Goal: Task Accomplishment & Management: Manage account settings

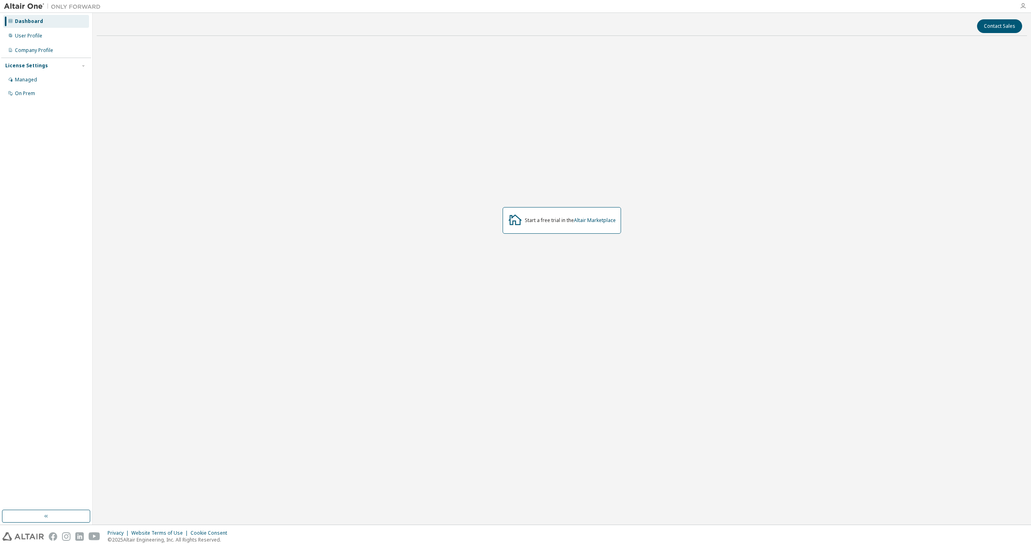
click at [1023, 4] on icon "button" at bounding box center [1023, 6] width 6 height 6
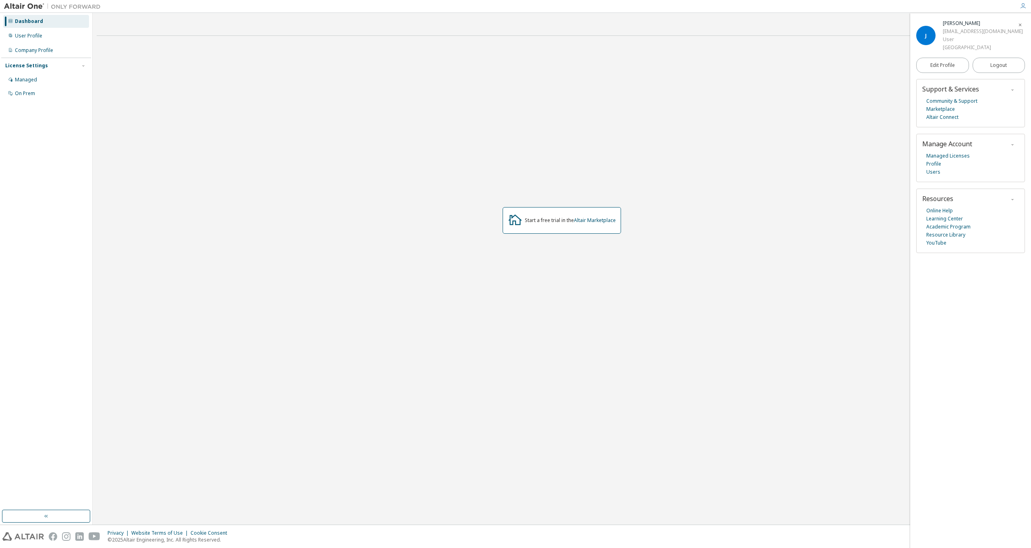
click at [1023, 4] on icon "button" at bounding box center [1023, 6] width 6 height 6
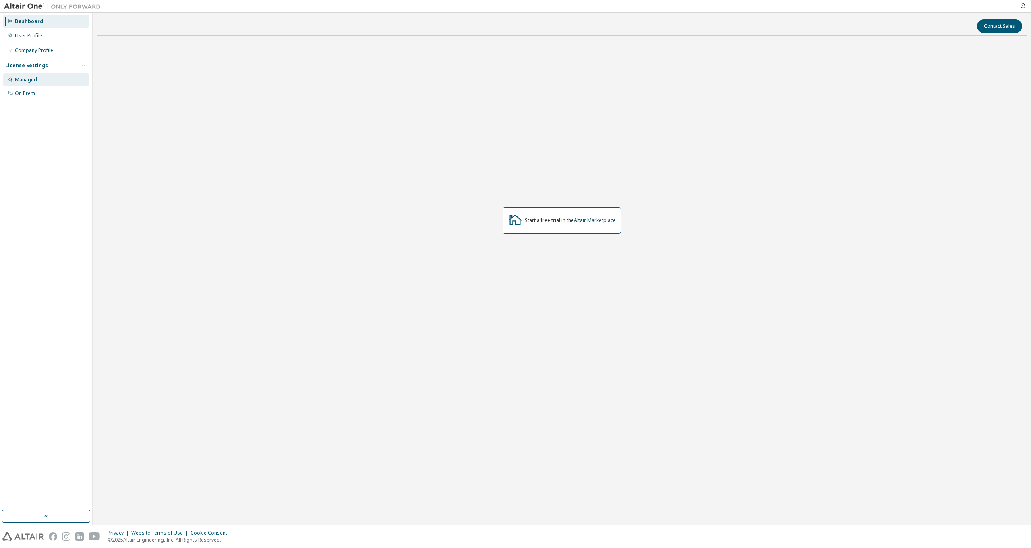
click at [33, 79] on div "Managed" at bounding box center [26, 80] width 22 height 6
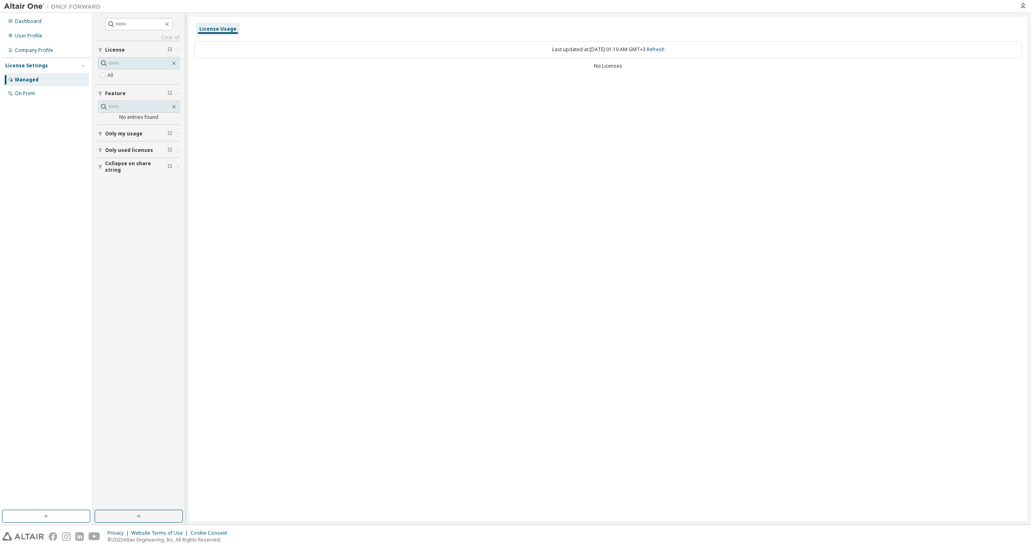
click at [173, 162] on button "Collapse on share string" at bounding box center [139, 167] width 82 height 18
click at [135, 156] on button "Only used licenses" at bounding box center [139, 150] width 82 height 18
click at [112, 160] on label "Yes" at bounding box center [113, 163] width 10 height 10
click at [114, 132] on span "Only my usage" at bounding box center [123, 134] width 37 height 6
click at [108, 82] on div "All" at bounding box center [139, 70] width 82 height 27
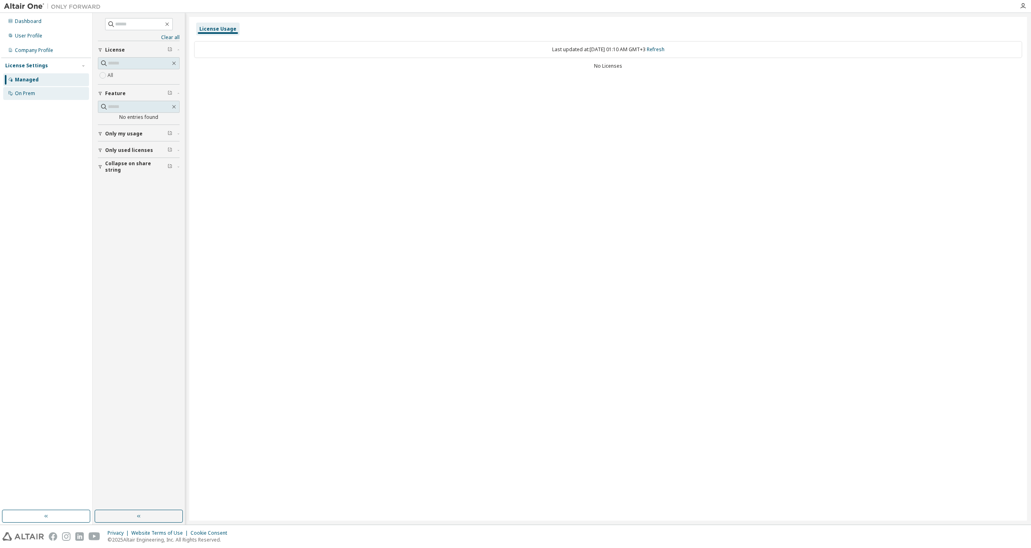
click at [31, 93] on div "On Prem" at bounding box center [25, 93] width 20 height 6
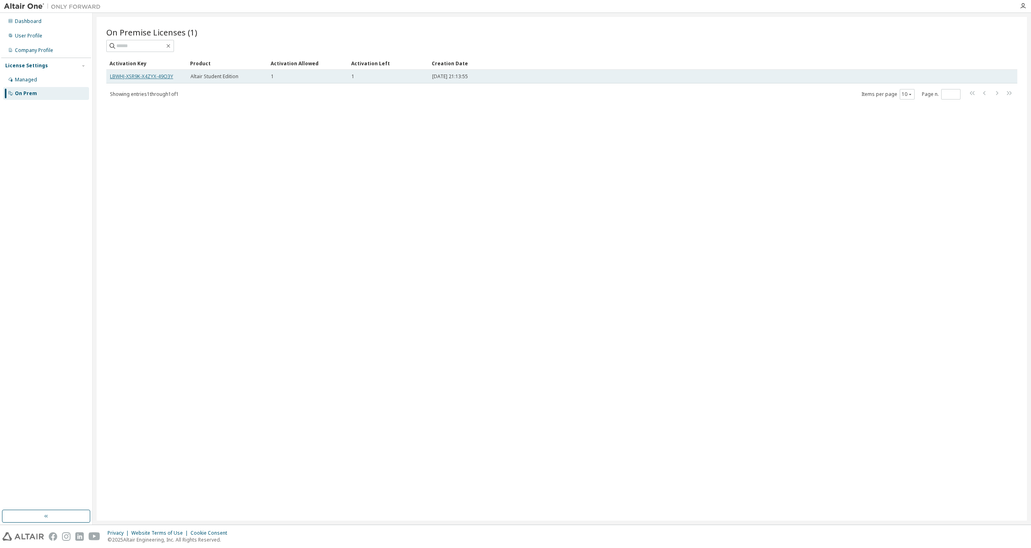
click at [152, 76] on link "LBWHJ-XSR9K-X4ZYX-49O3Y" at bounding box center [141, 76] width 63 height 7
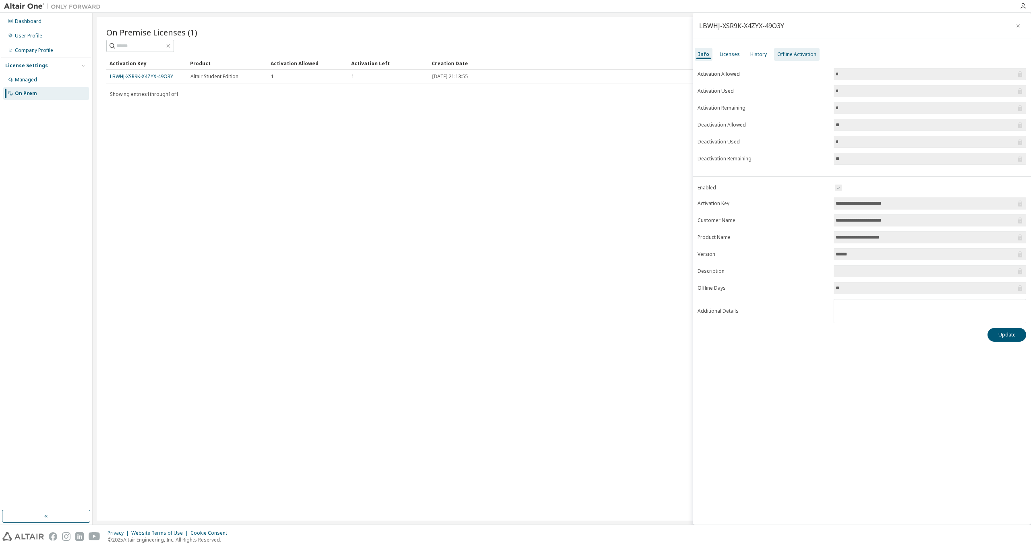
click at [784, 56] on div "Offline Activation" at bounding box center [797, 54] width 39 height 6
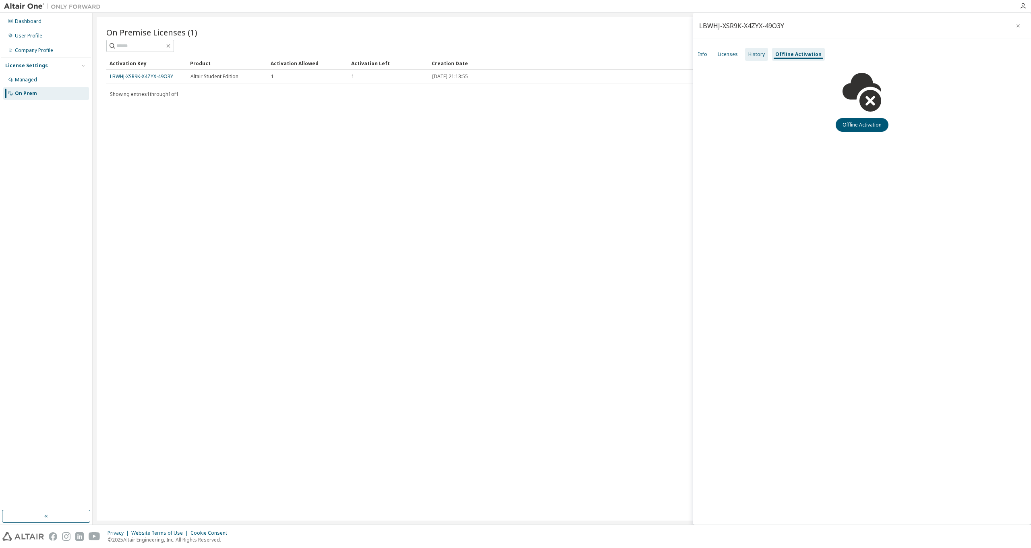
click at [765, 54] on div "History" at bounding box center [756, 54] width 23 height 13
click at [723, 52] on div "Licenses" at bounding box center [728, 54] width 20 height 6
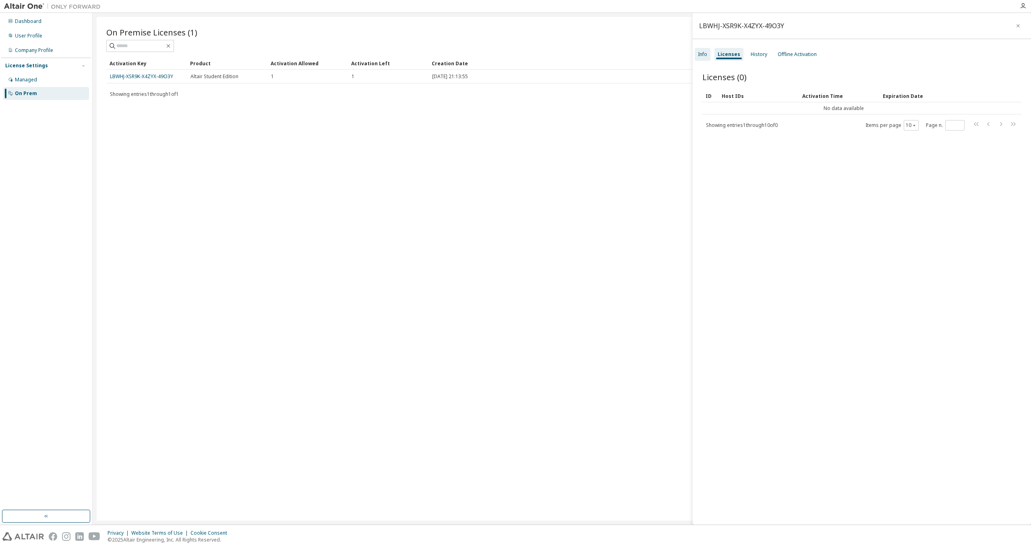
click at [710, 56] on div "Info" at bounding box center [703, 54] width 16 height 13
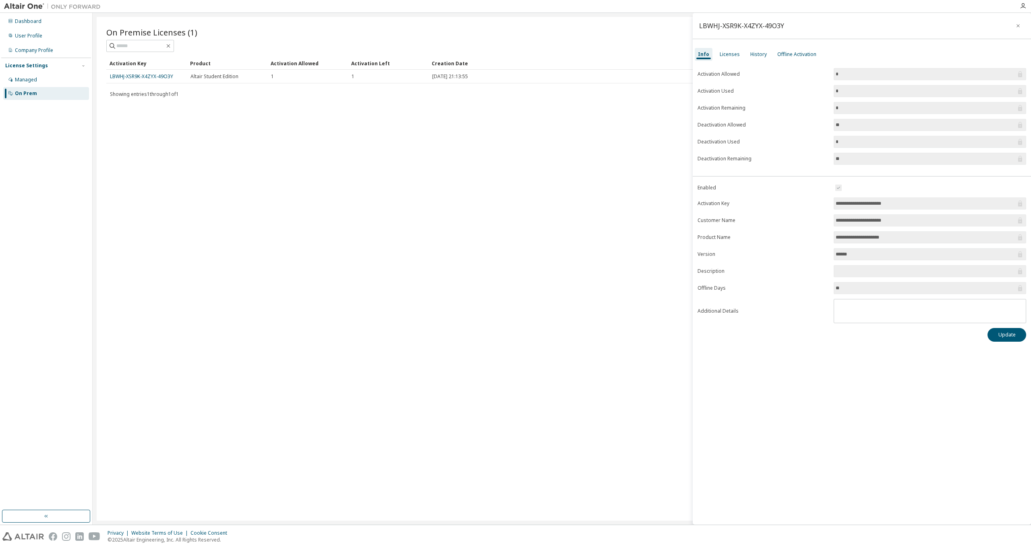
click at [853, 203] on input "**********" at bounding box center [926, 203] width 180 height 8
click at [851, 203] on input "**********" at bounding box center [926, 203] width 180 height 8
click at [37, 35] on div "User Profile" at bounding box center [28, 36] width 27 height 6
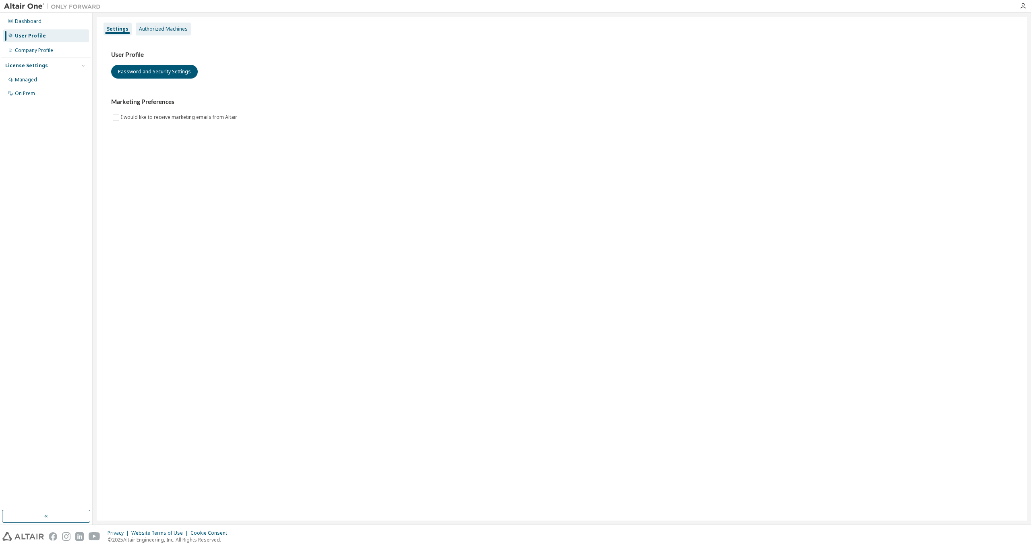
click at [137, 33] on div "Authorized Machines" at bounding box center [163, 29] width 55 height 13
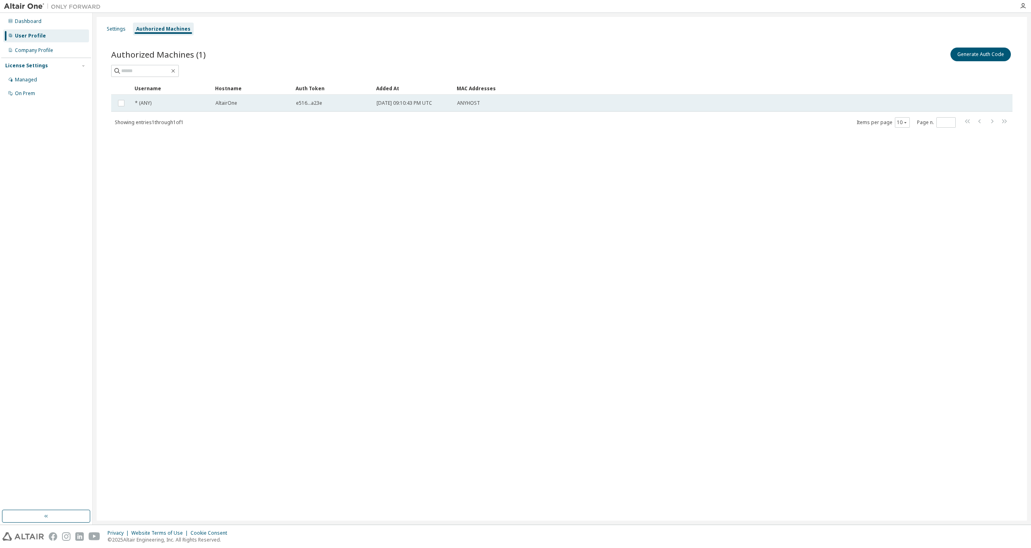
click at [146, 106] on span "* (ANY)" at bounding box center [143, 103] width 17 height 6
click at [153, 103] on div "* (ANY)" at bounding box center [171, 103] width 73 height 6
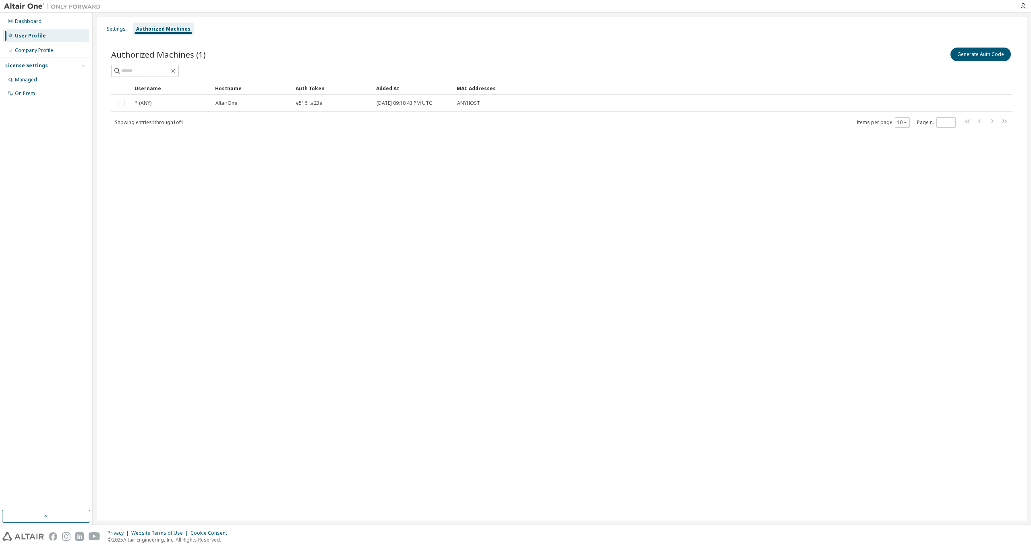
click at [153, 103] on div "* (ANY)" at bounding box center [171, 103] width 73 height 6
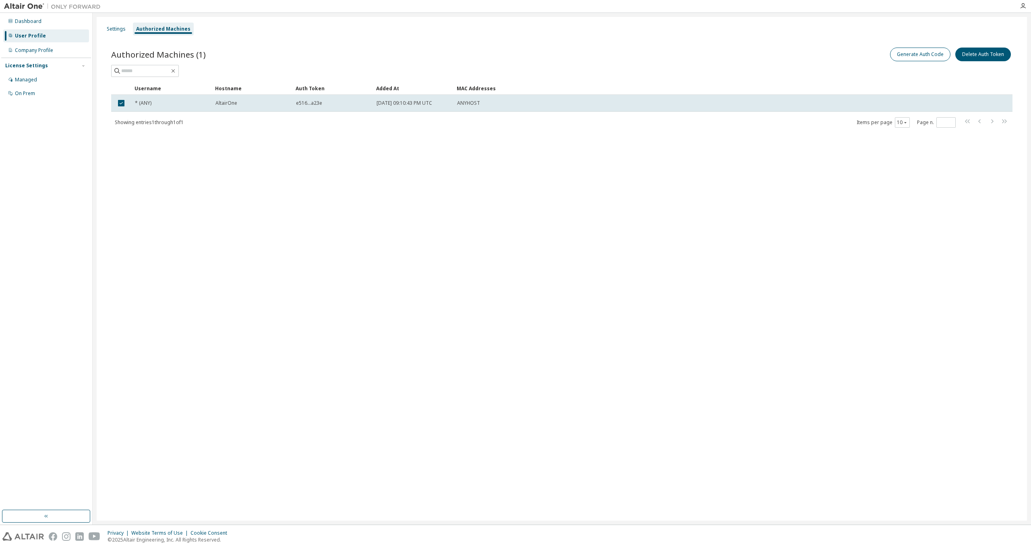
click at [908, 55] on button "Generate Auth Code" at bounding box center [920, 55] width 60 height 14
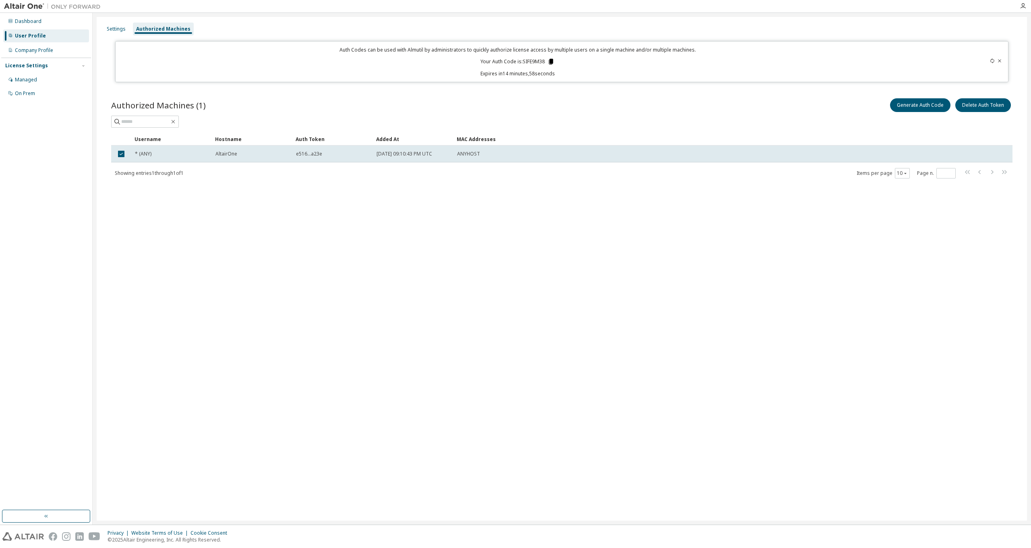
click at [553, 59] on icon at bounding box center [551, 62] width 4 height 6
click at [39, 79] on div "Managed" at bounding box center [46, 79] width 86 height 13
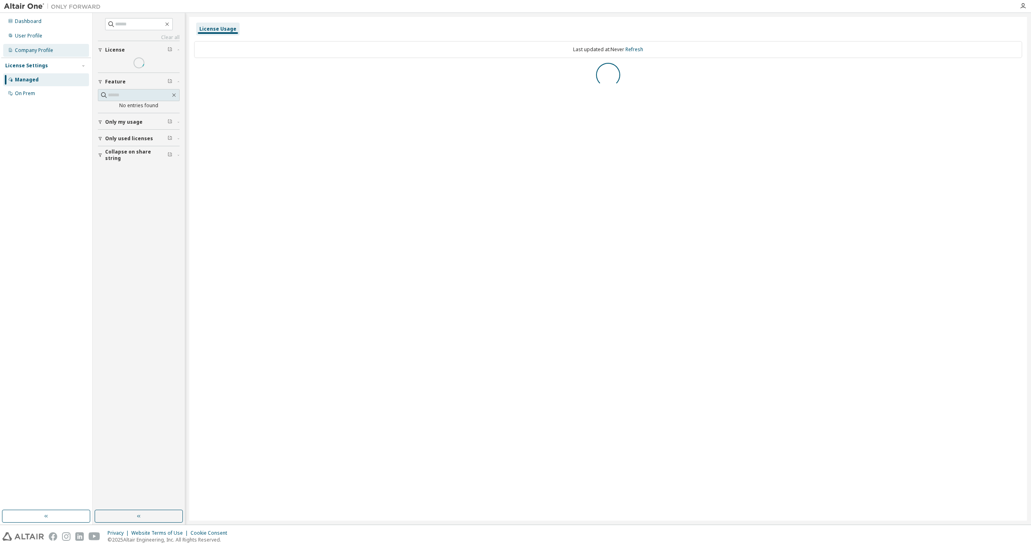
click at [45, 47] on div "Company Profile" at bounding box center [34, 50] width 38 height 6
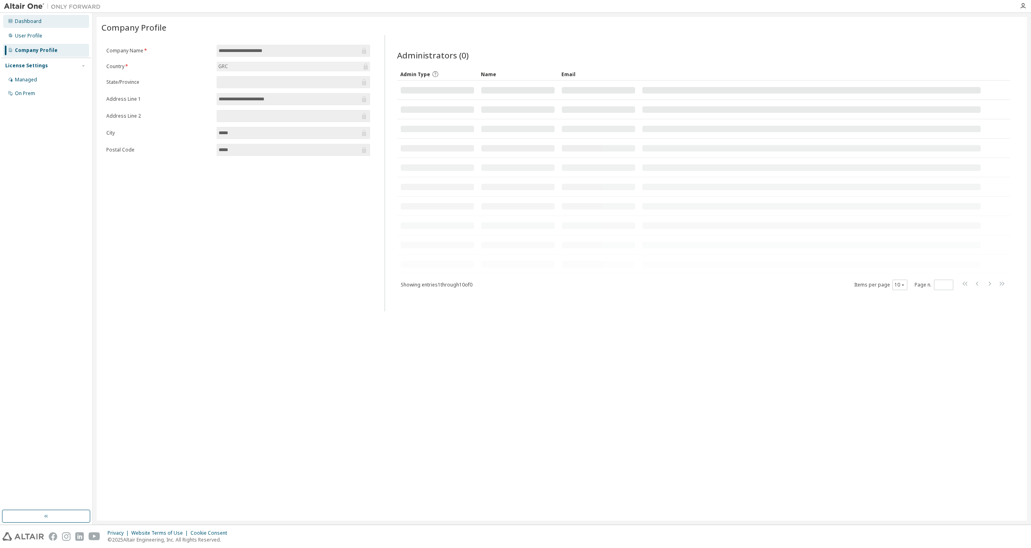
click at [43, 27] on div "Dashboard" at bounding box center [46, 21] width 86 height 13
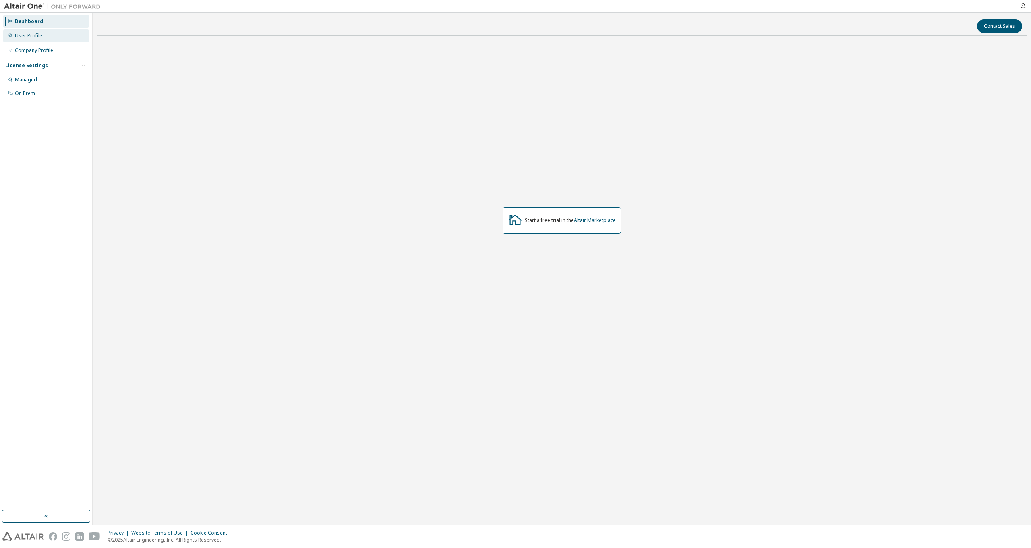
click at [42, 35] on div "User Profile" at bounding box center [46, 35] width 86 height 13
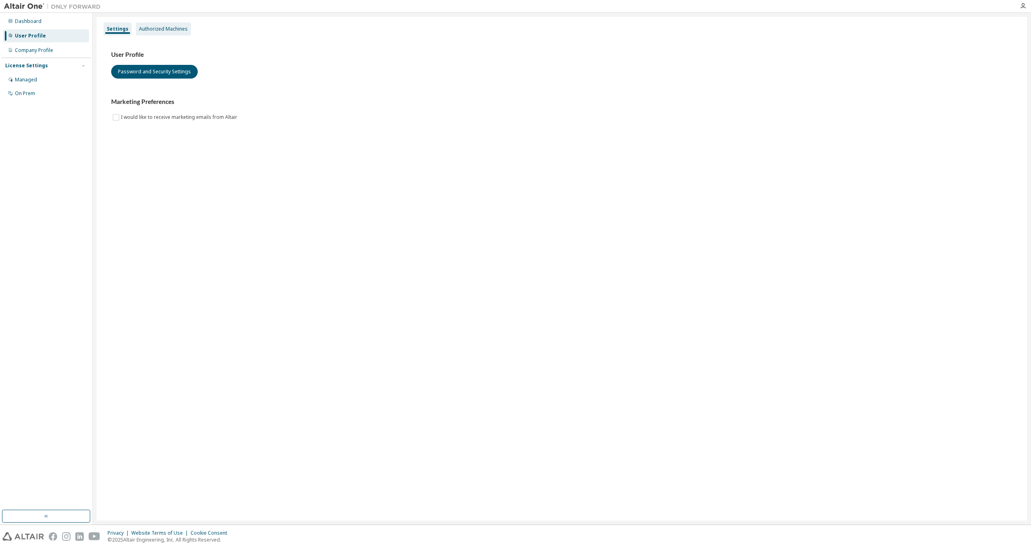
click at [161, 31] on div "Authorized Machines" at bounding box center [163, 29] width 49 height 6
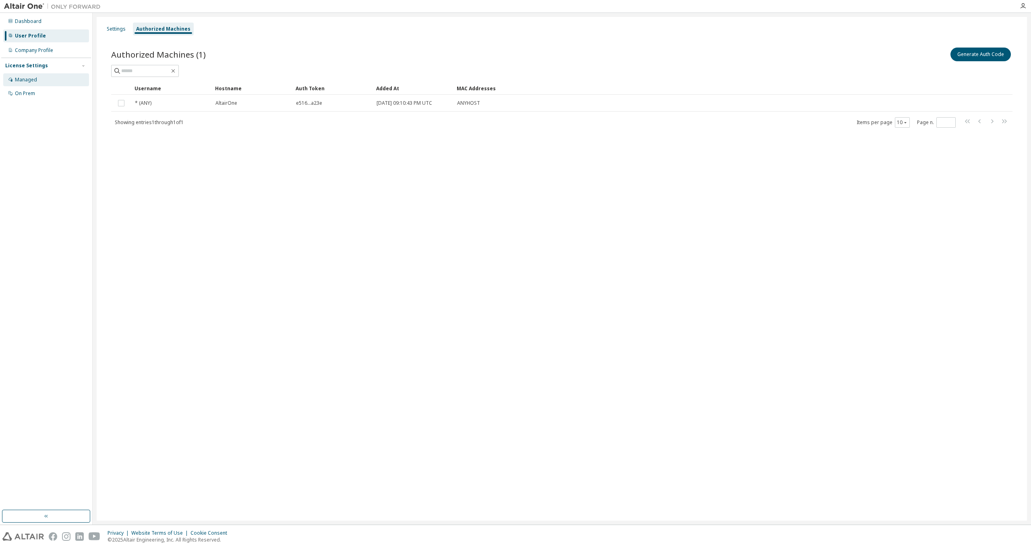
click at [40, 80] on div "Managed" at bounding box center [46, 79] width 86 height 13
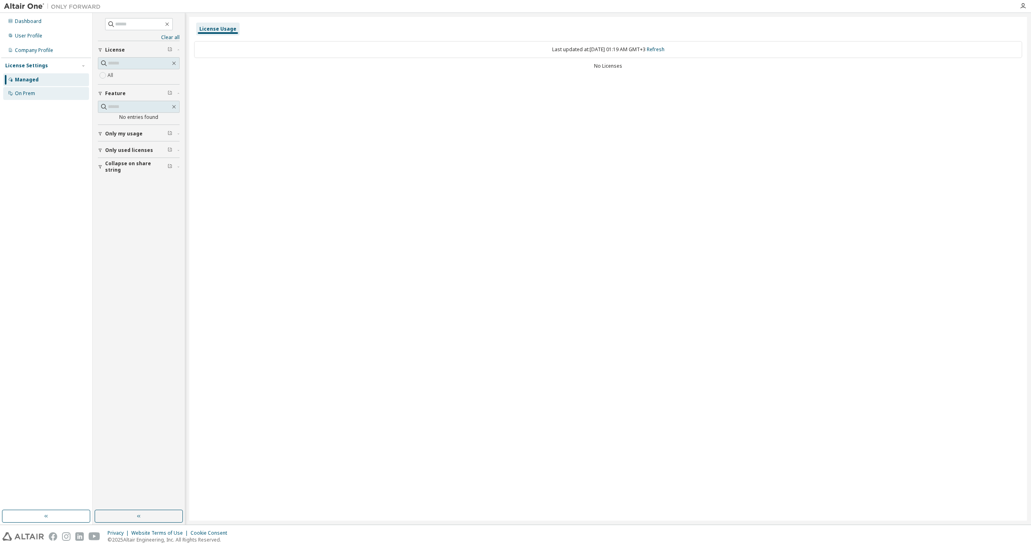
click at [35, 88] on div "On Prem" at bounding box center [46, 93] width 86 height 13
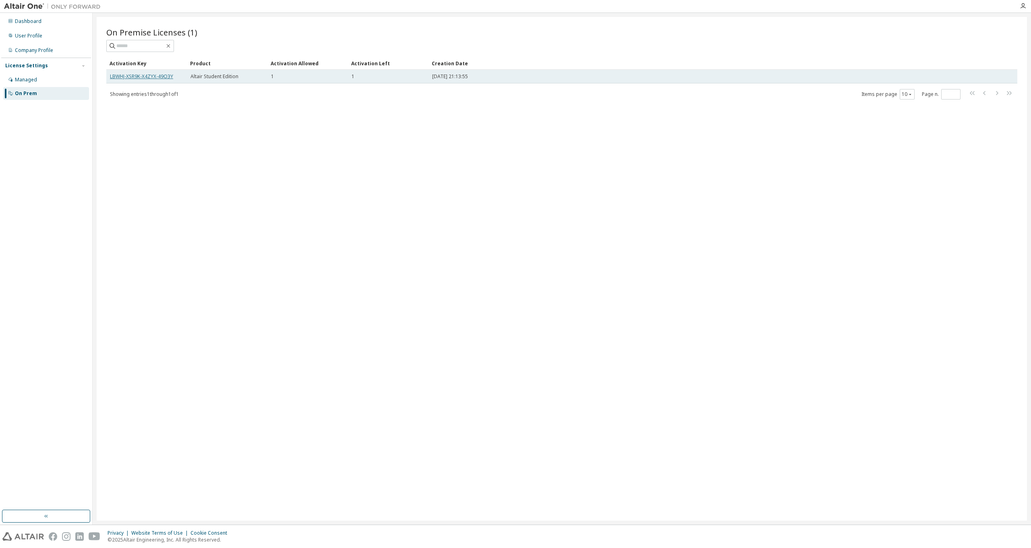
click at [147, 76] on link "LBWHJ-XSR9K-X4ZYX-49O3Y" at bounding box center [141, 76] width 63 height 7
